Goal: Transaction & Acquisition: Download file/media

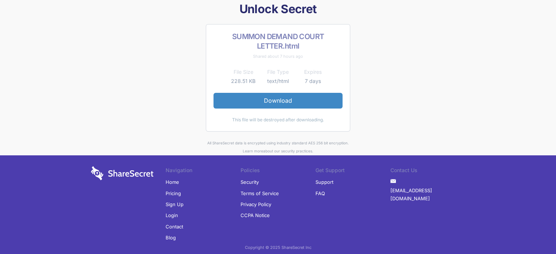
scroll to position [29, 0]
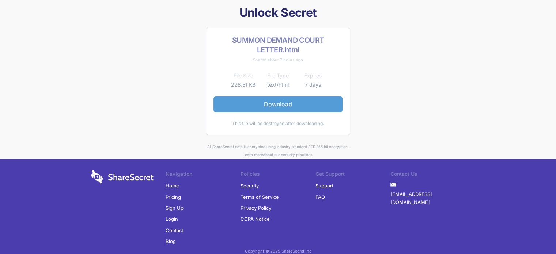
click at [285, 105] on link "Download" at bounding box center [278, 104] width 129 height 15
click at [281, 106] on link "Download" at bounding box center [278, 104] width 129 height 15
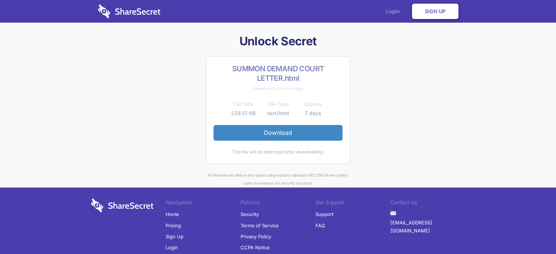
click at [396, 15] on link "Login" at bounding box center [395, 11] width 32 height 23
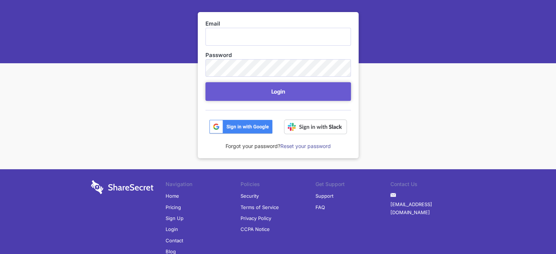
scroll to position [103, 0]
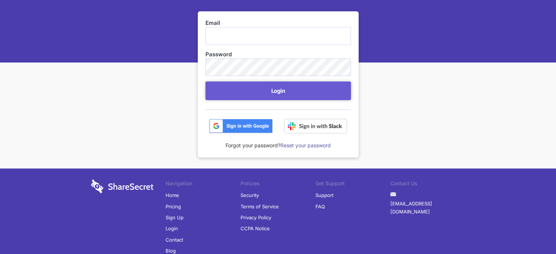
click at [242, 123] on img at bounding box center [241, 126] width 64 height 15
